Goal: Task Accomplishment & Management: Manage account settings

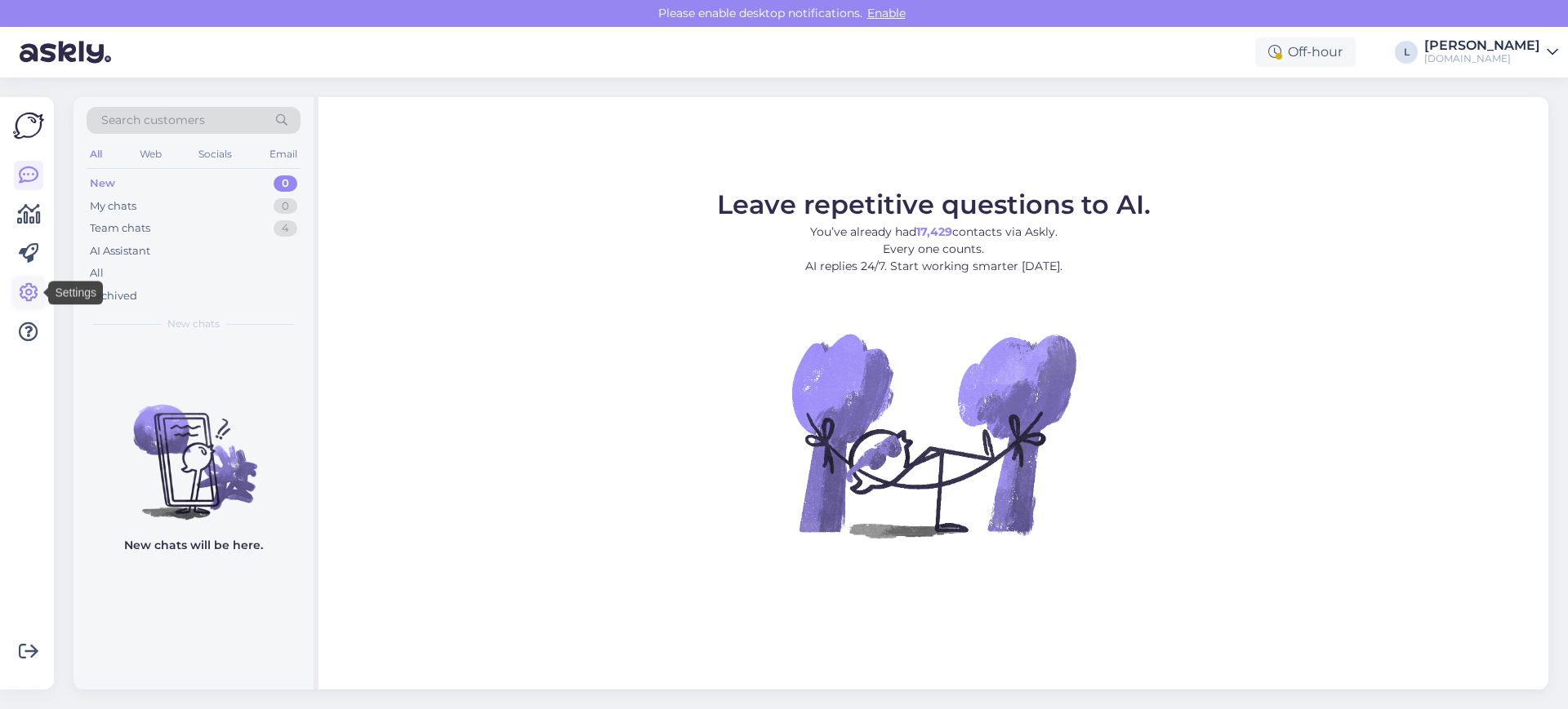
click at [30, 298] on icon at bounding box center [28, 293] width 19 height 19
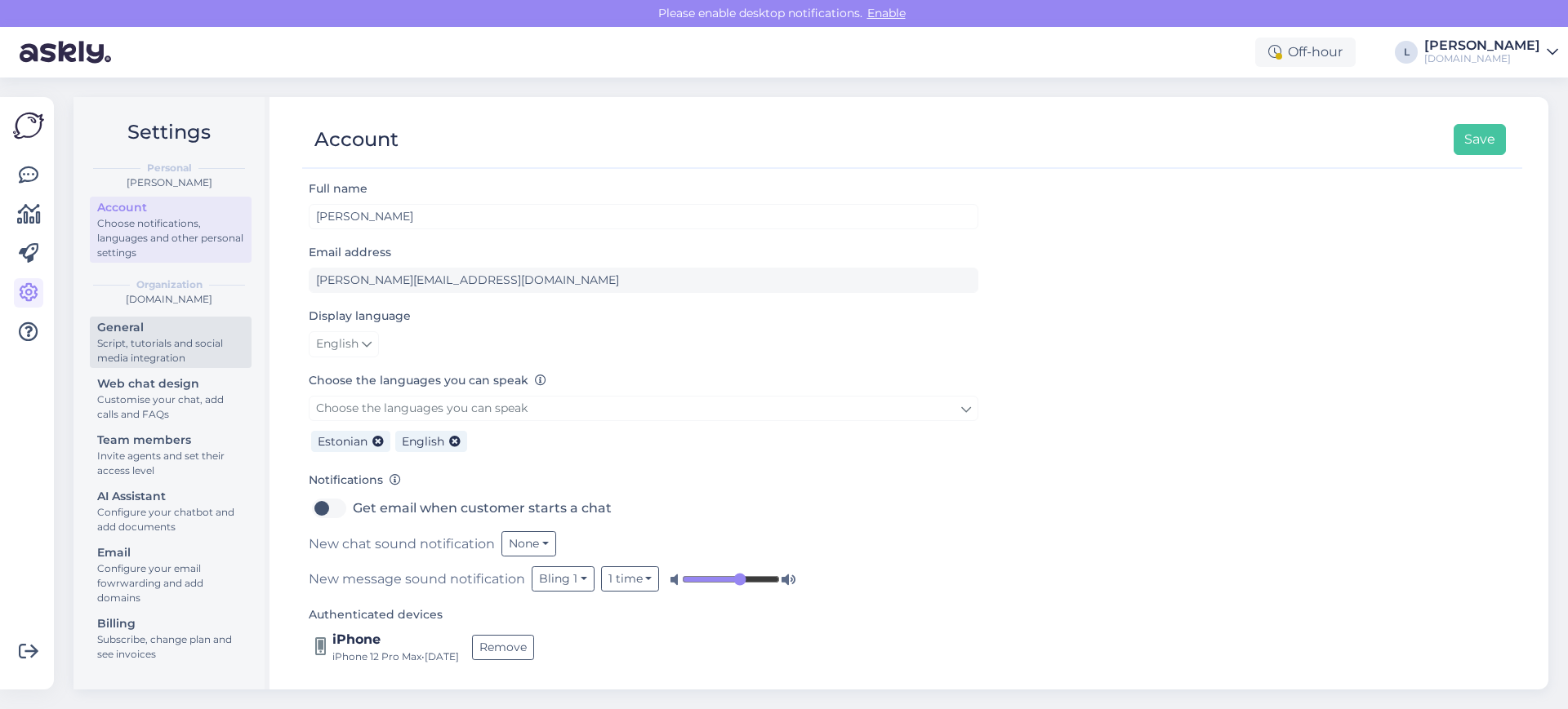
click at [175, 341] on div "Script, tutorials and social media integration" at bounding box center [170, 351] width 147 height 30
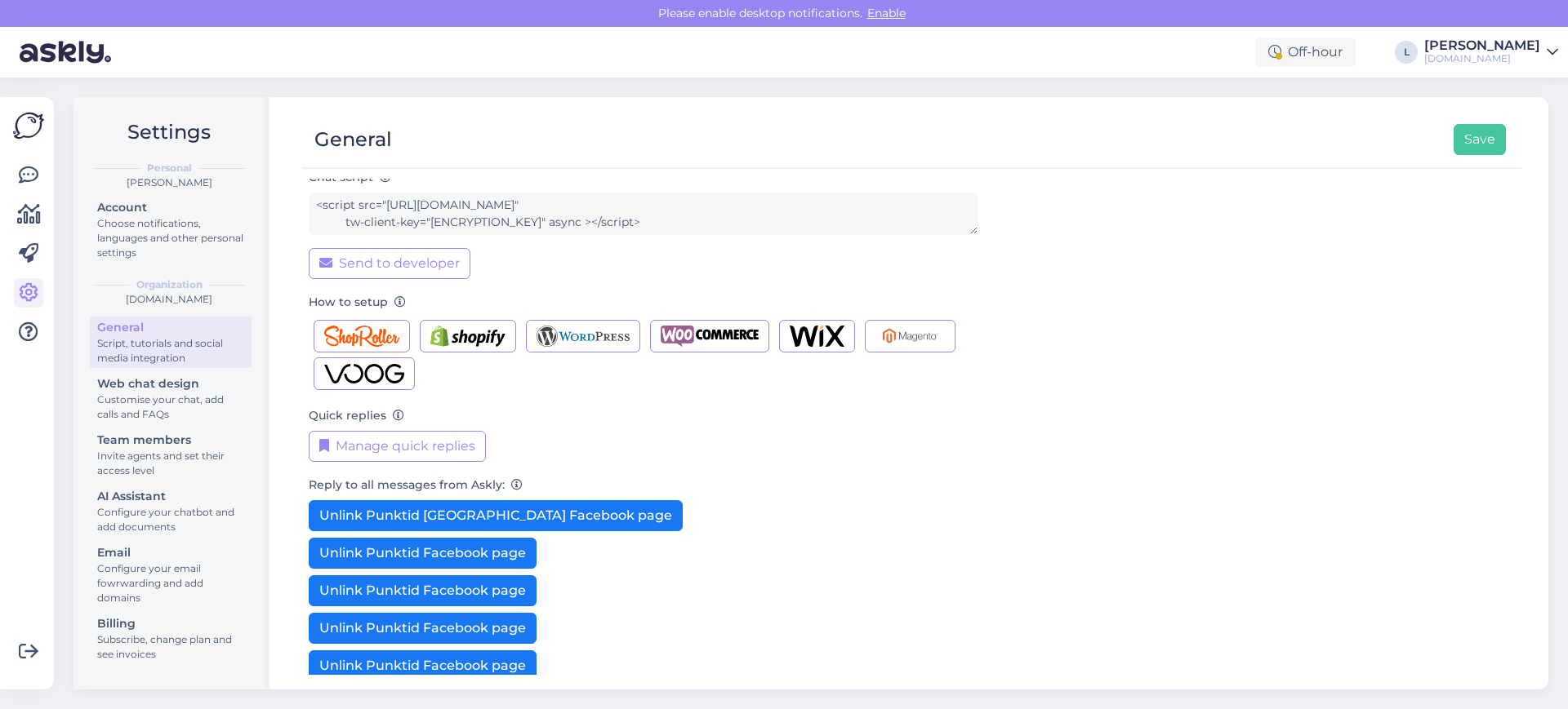
scroll to position [341, 0]
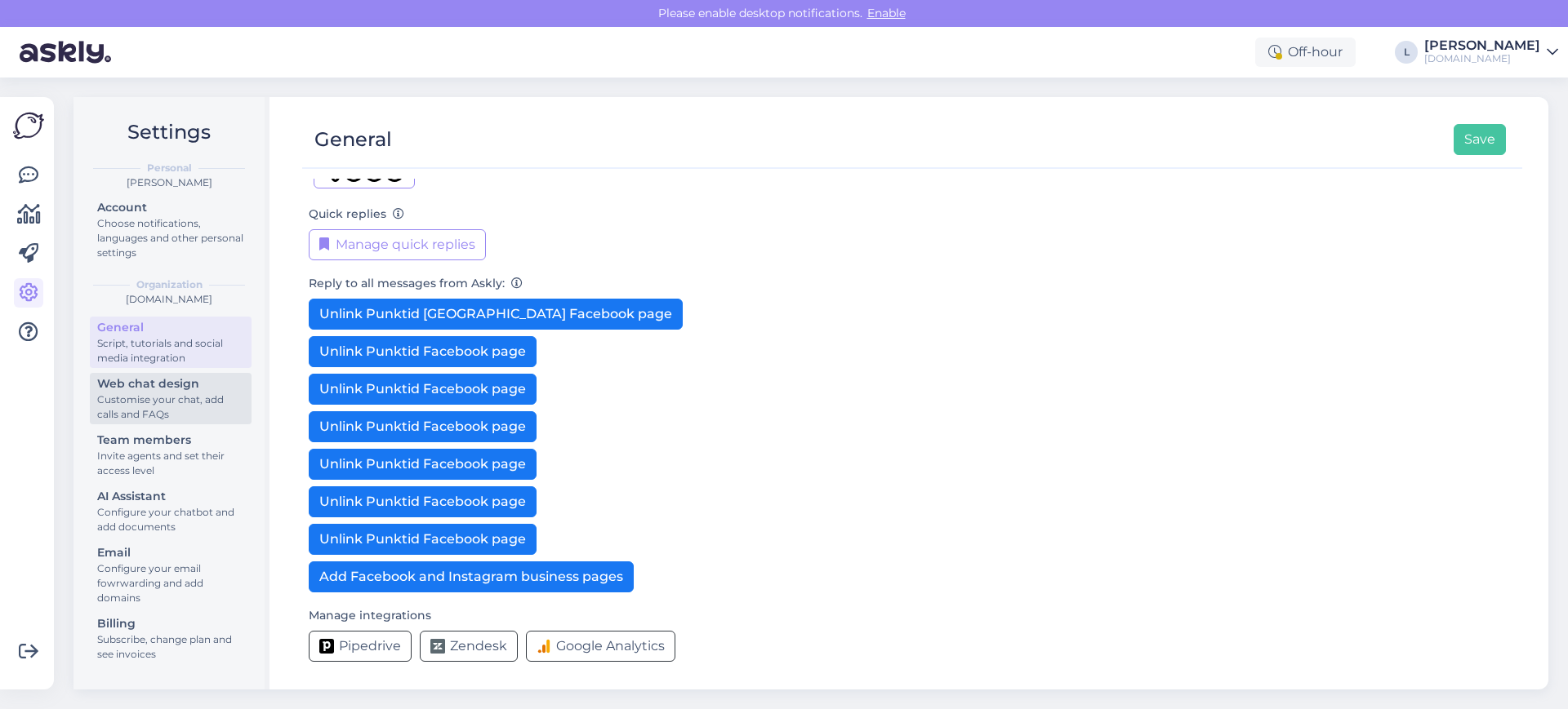
click at [167, 407] on div "Customise your chat, add calls and FAQs" at bounding box center [170, 407] width 147 height 30
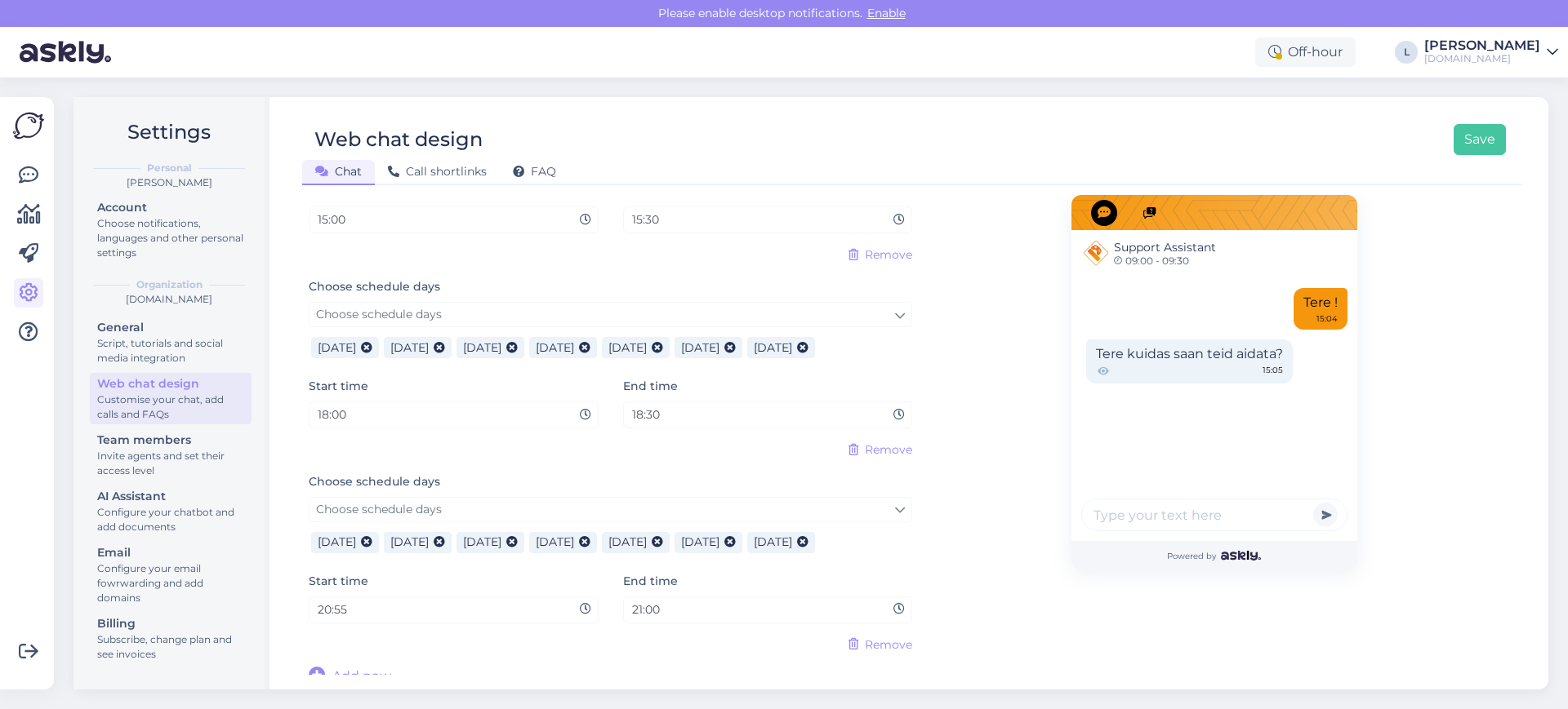
scroll to position [1461, 0]
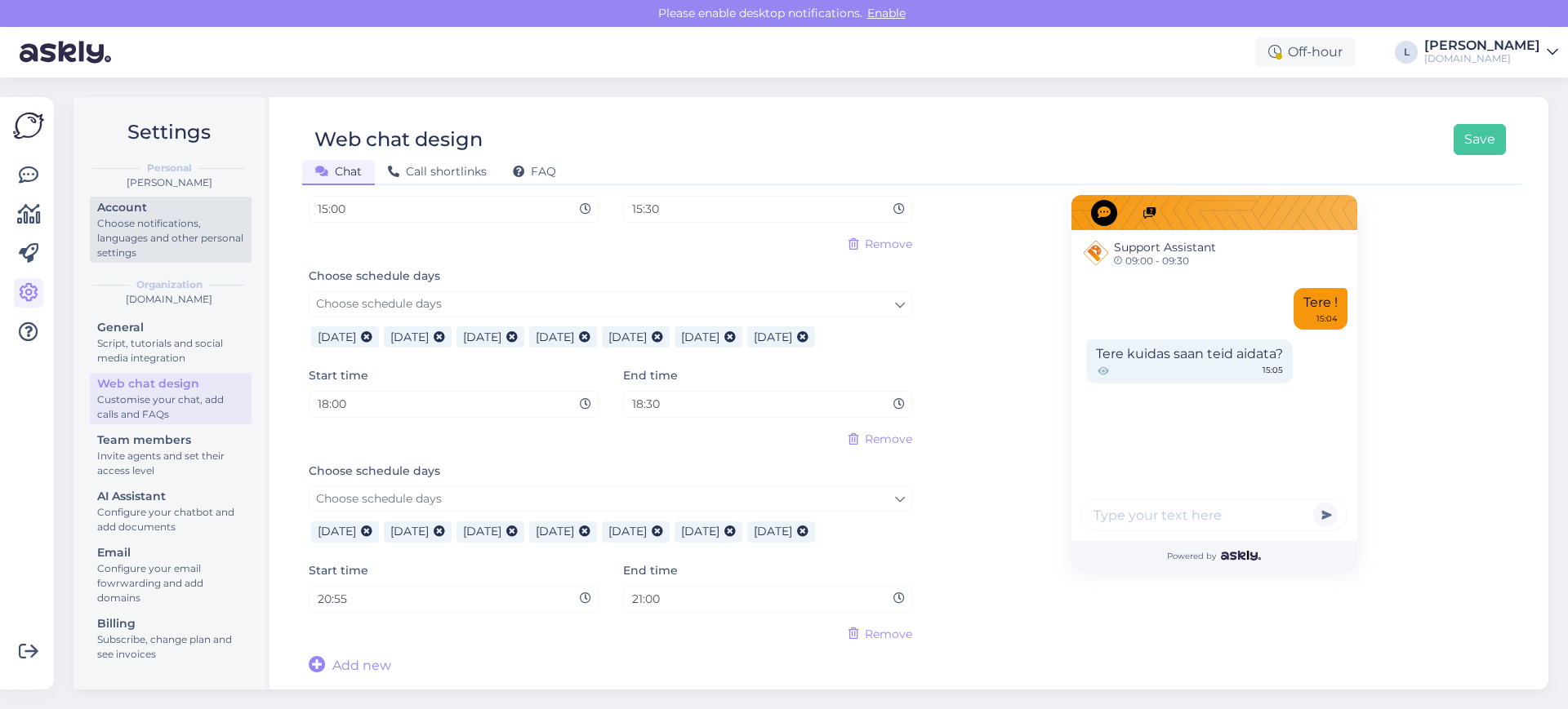
click at [174, 247] on div "Choose notifications, languages and other personal settings" at bounding box center [170, 238] width 147 height 44
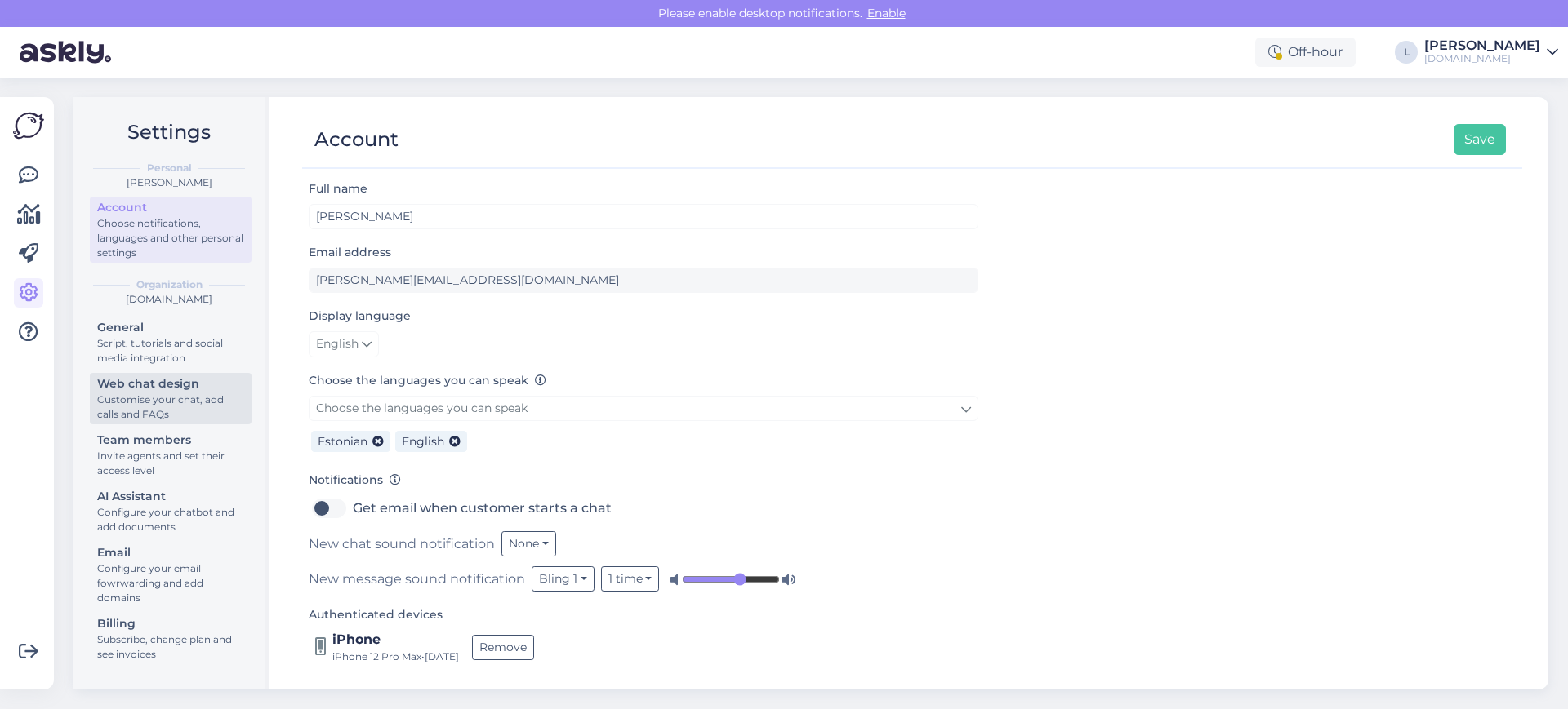
click at [181, 395] on div "Customise your chat, add calls and FAQs" at bounding box center [170, 407] width 147 height 30
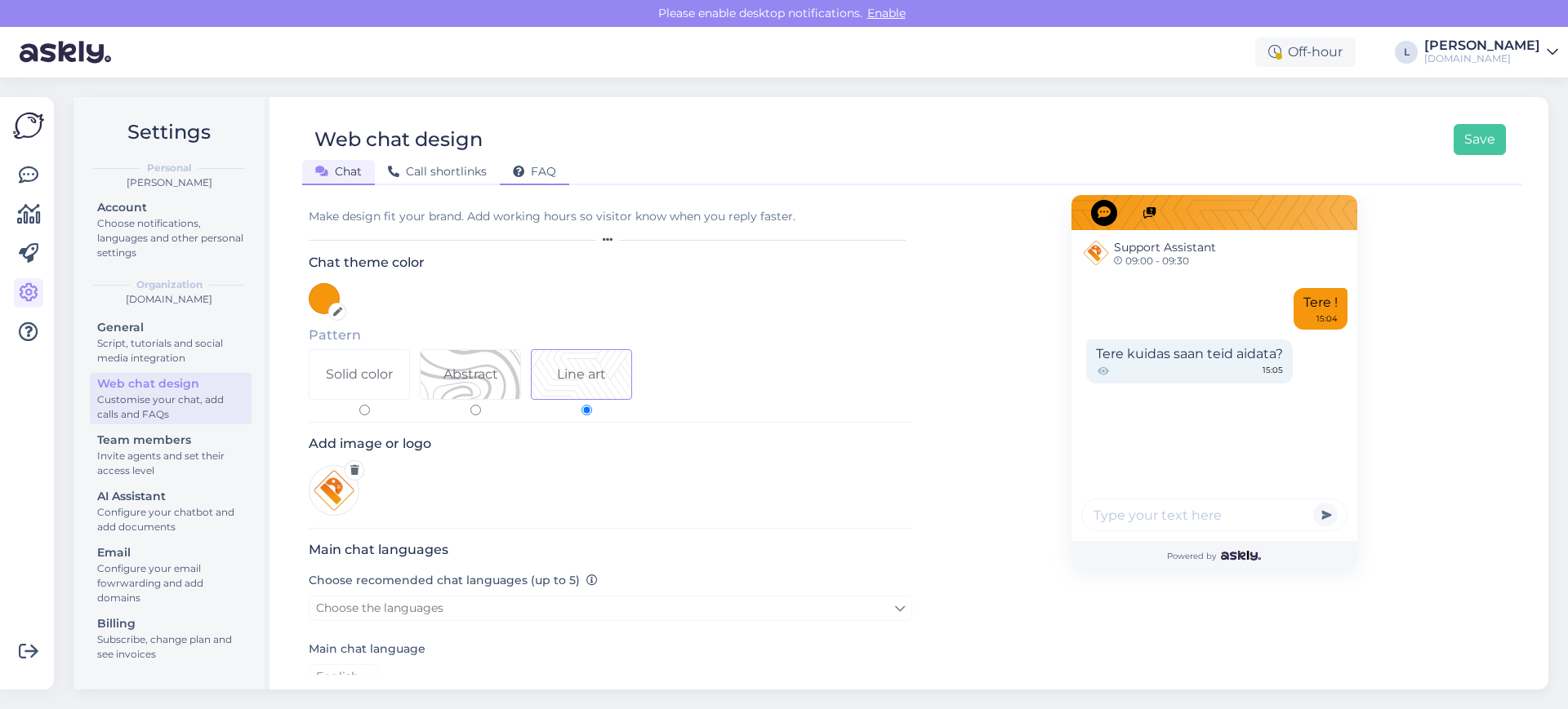
click at [550, 173] on span "FAQ" at bounding box center [534, 172] width 43 height 15
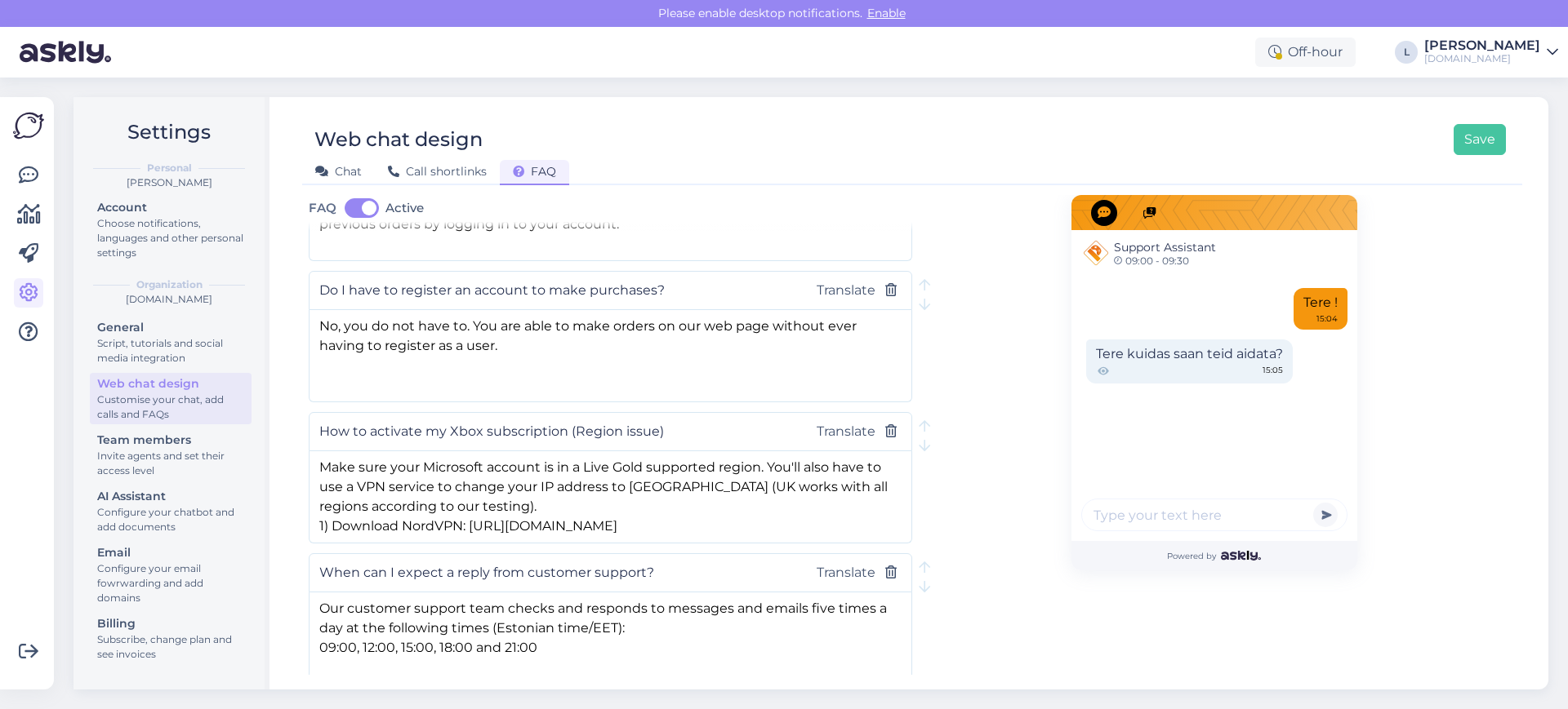
scroll to position [156, 0]
